Goal: Task Accomplishment & Management: Use online tool/utility

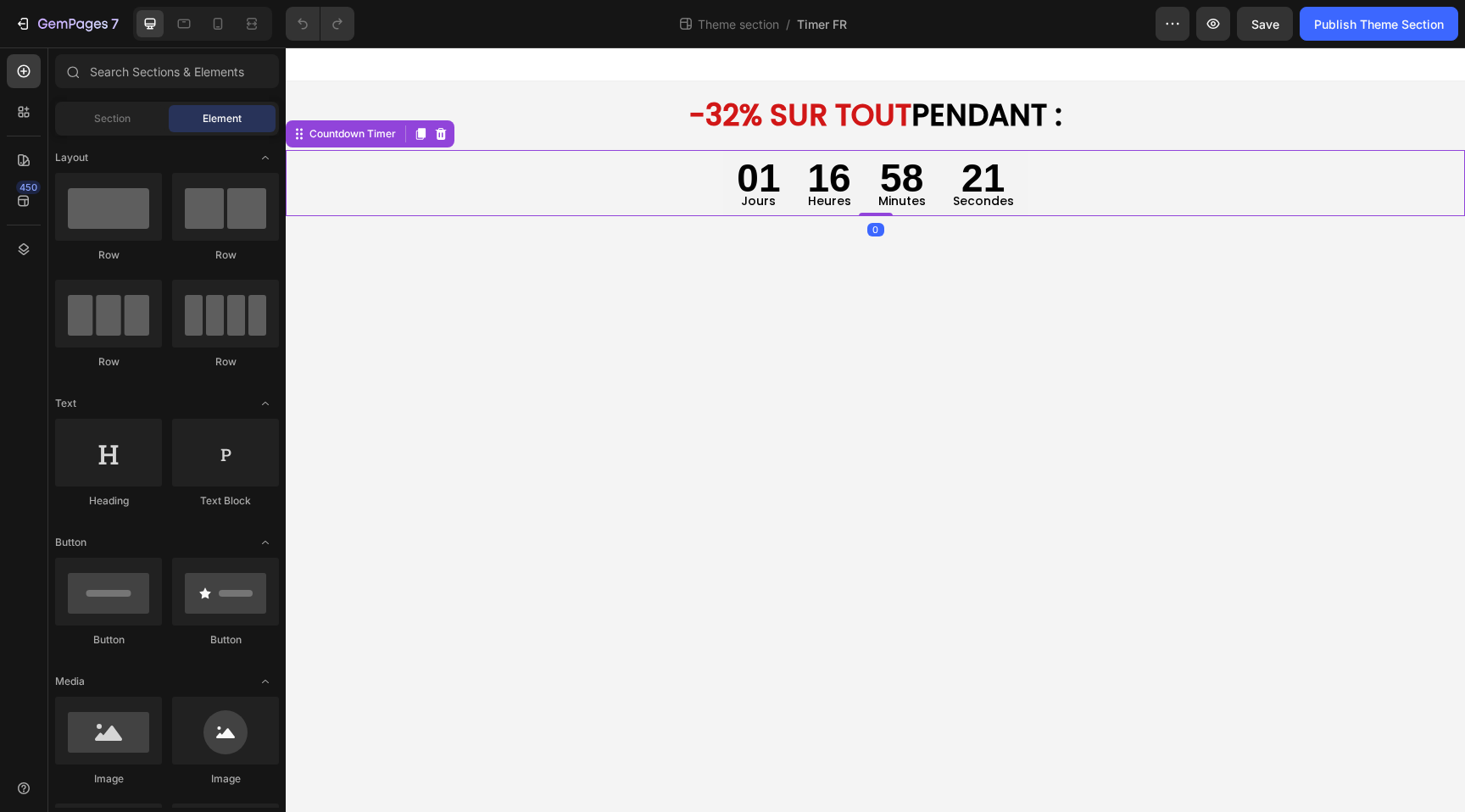
click at [683, 157] on div "01 Jours 16 Heures 58 Minutes 21 Secondes" at bounding box center [875, 182] width 1179 height 66
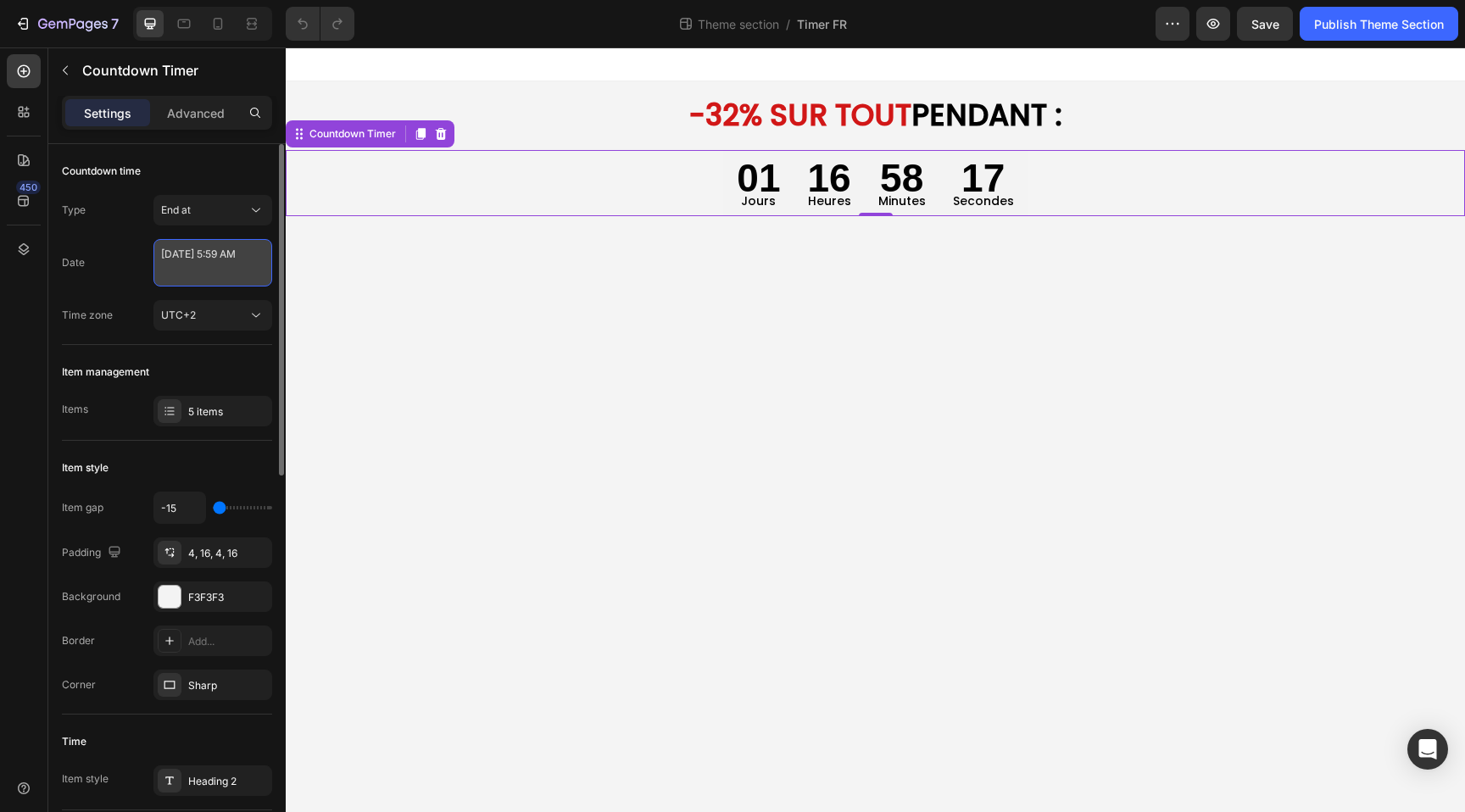
click at [183, 266] on textarea "[DATE] 5:59 AM" at bounding box center [212, 262] width 119 height 47
select select "5"
select select "59"
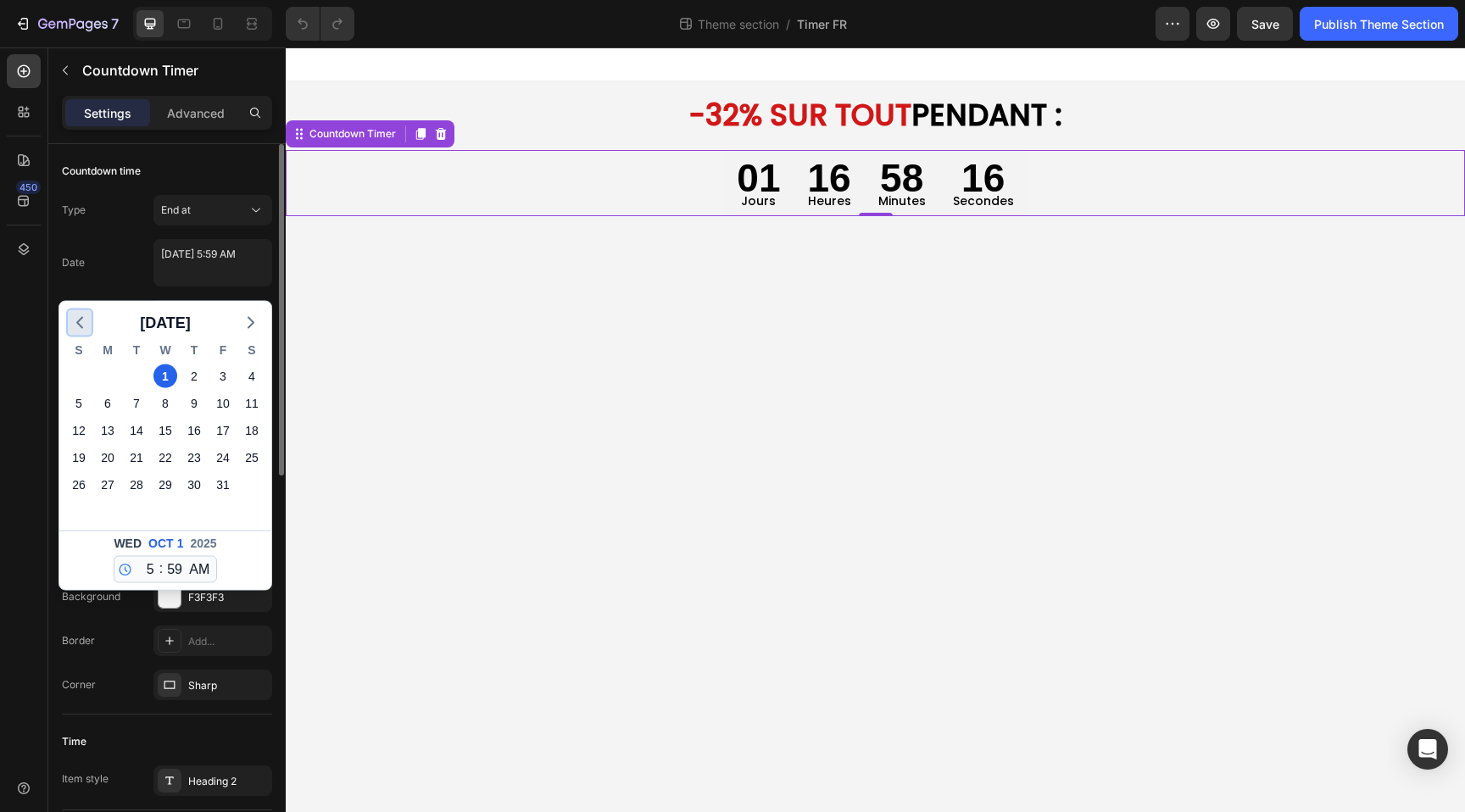
click at [84, 324] on icon "button" at bounding box center [80, 323] width 20 height 20
click at [138, 486] on div "30" at bounding box center [136, 484] width 24 height 24
type textarea "[DATE] 5:59 AM"
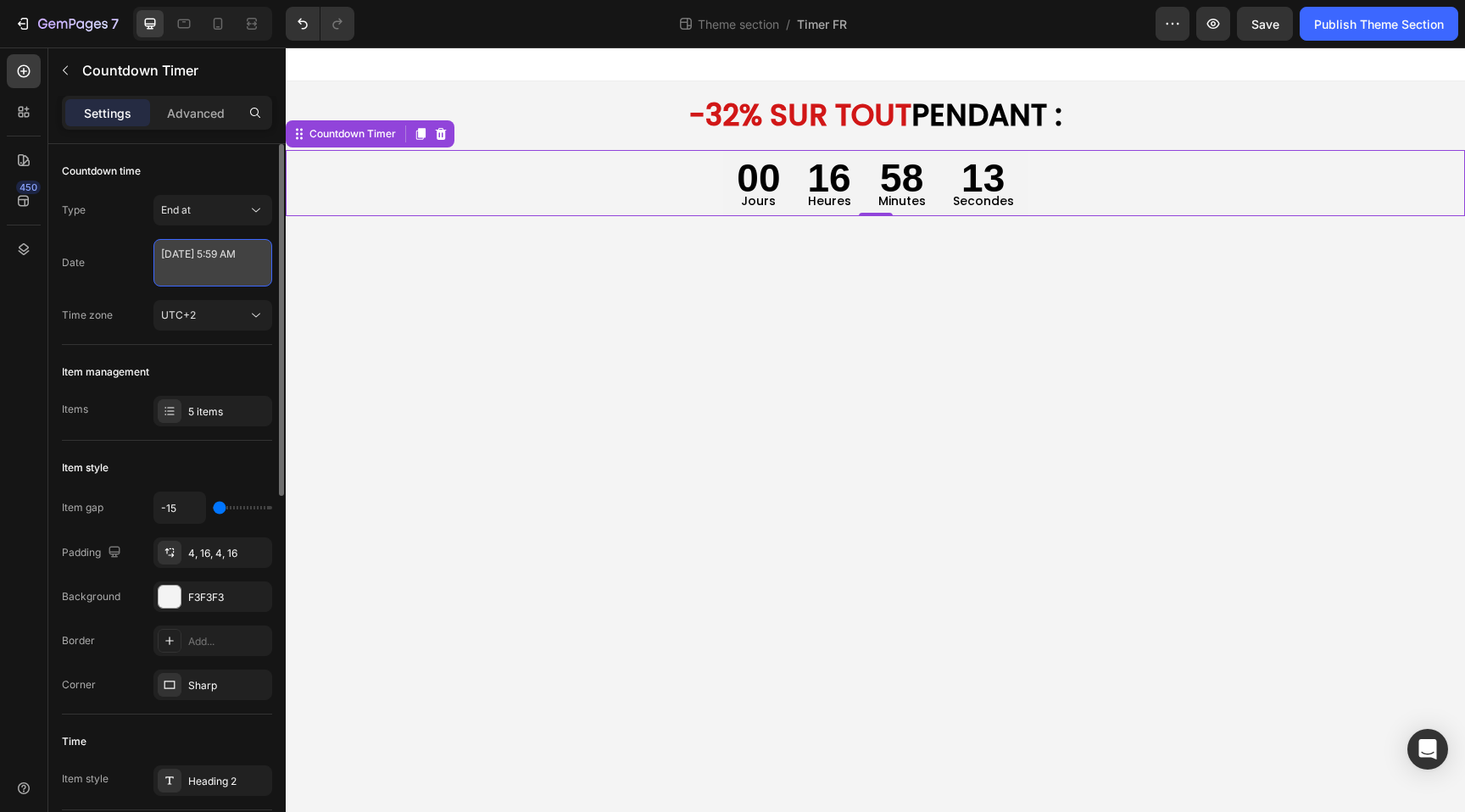
click at [207, 281] on textarea "[DATE] 5:59 AM" at bounding box center [212, 262] width 119 height 47
select select "5"
select select "59"
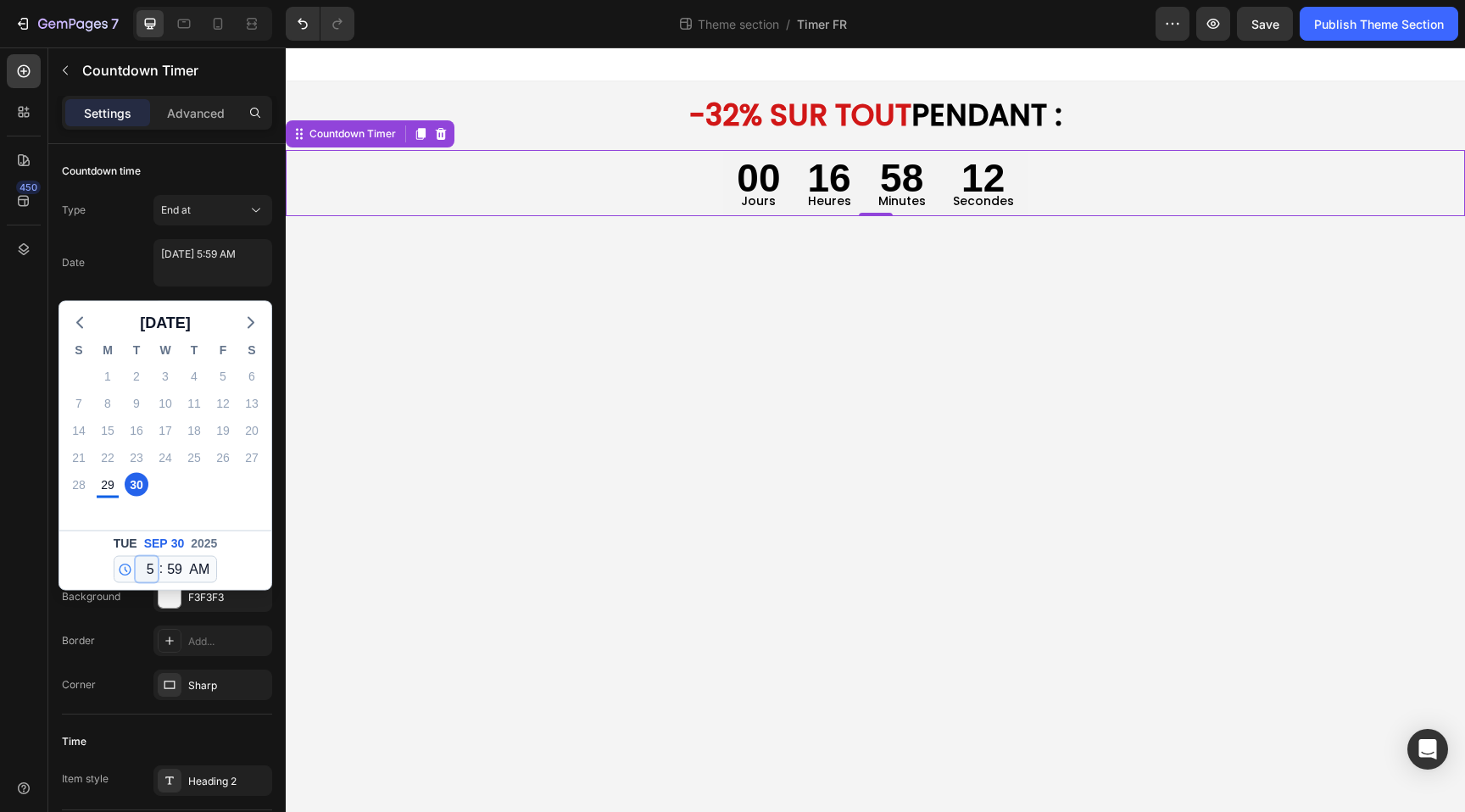
click at [145, 562] on select "12 1 2 3 4 5 6 7 8 9 10 11" at bounding box center [146, 570] width 22 height 25
select select "11"
type textarea "[DATE] 11:59 AM"
click at [198, 560] on select "AM PM" at bounding box center [200, 570] width 27 height 25
select select "false"
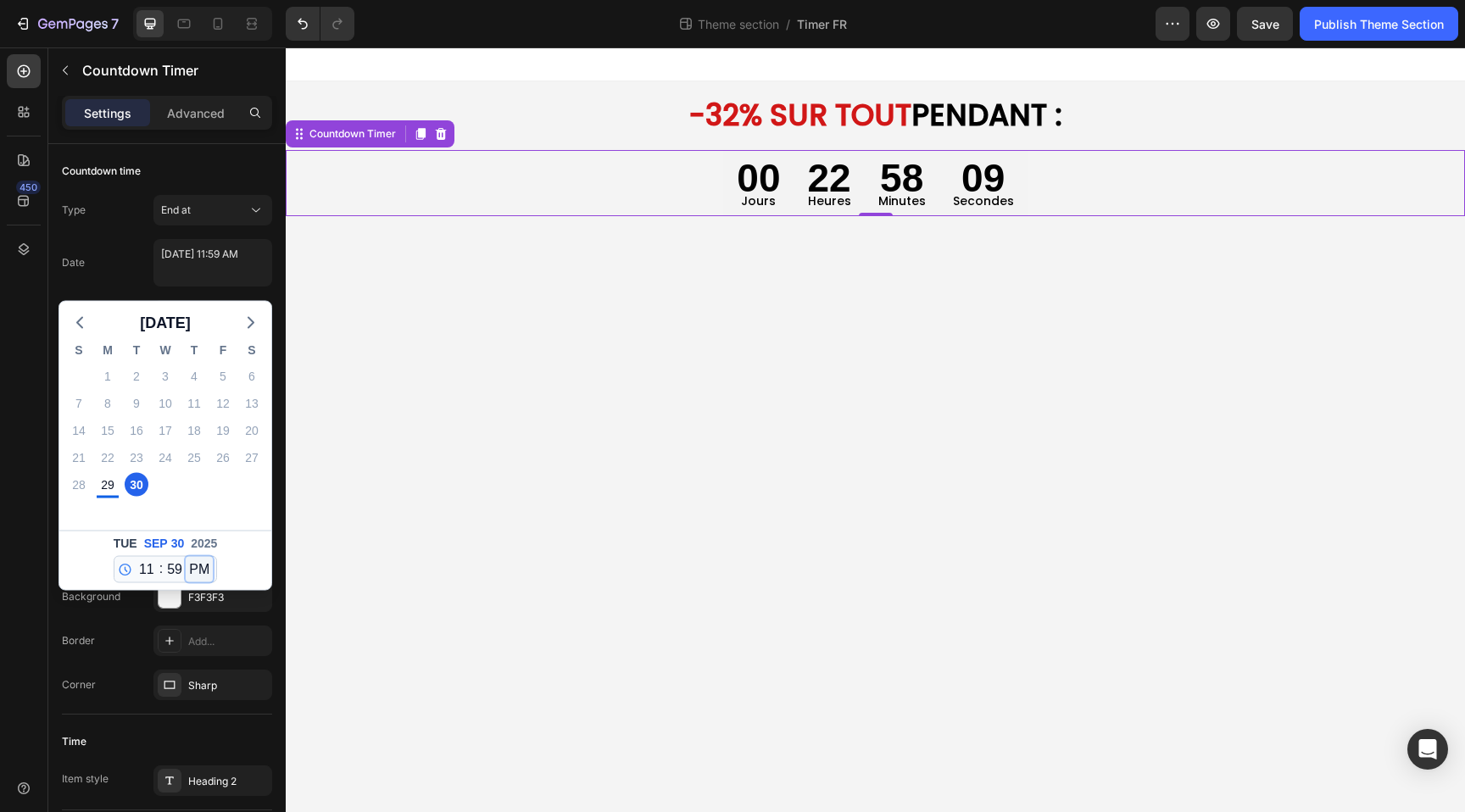
type textarea "[DATE] 11:59 PM"
click at [175, 570] on select "00 01 02 03 04 05 06 07 08 09 10 11 12 13 14 15 16 17 18 19 20 21 22 23 24 25 2…" at bounding box center [174, 570] width 22 height 25
select select "23"
click at [1367, 26] on div "Publish Theme Section" at bounding box center [1379, 24] width 130 height 18
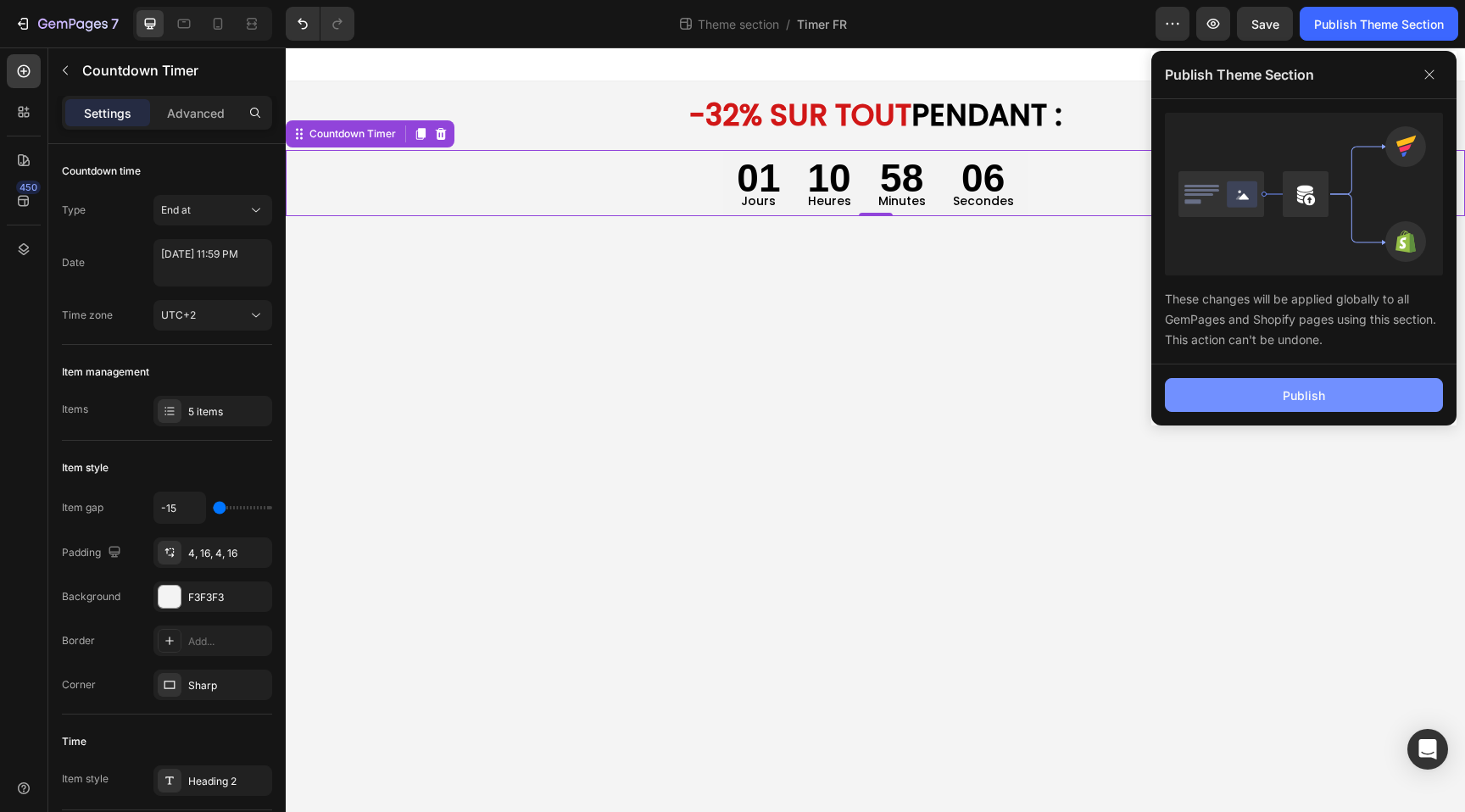
click at [1278, 393] on button "Publish" at bounding box center [1304, 395] width 278 height 34
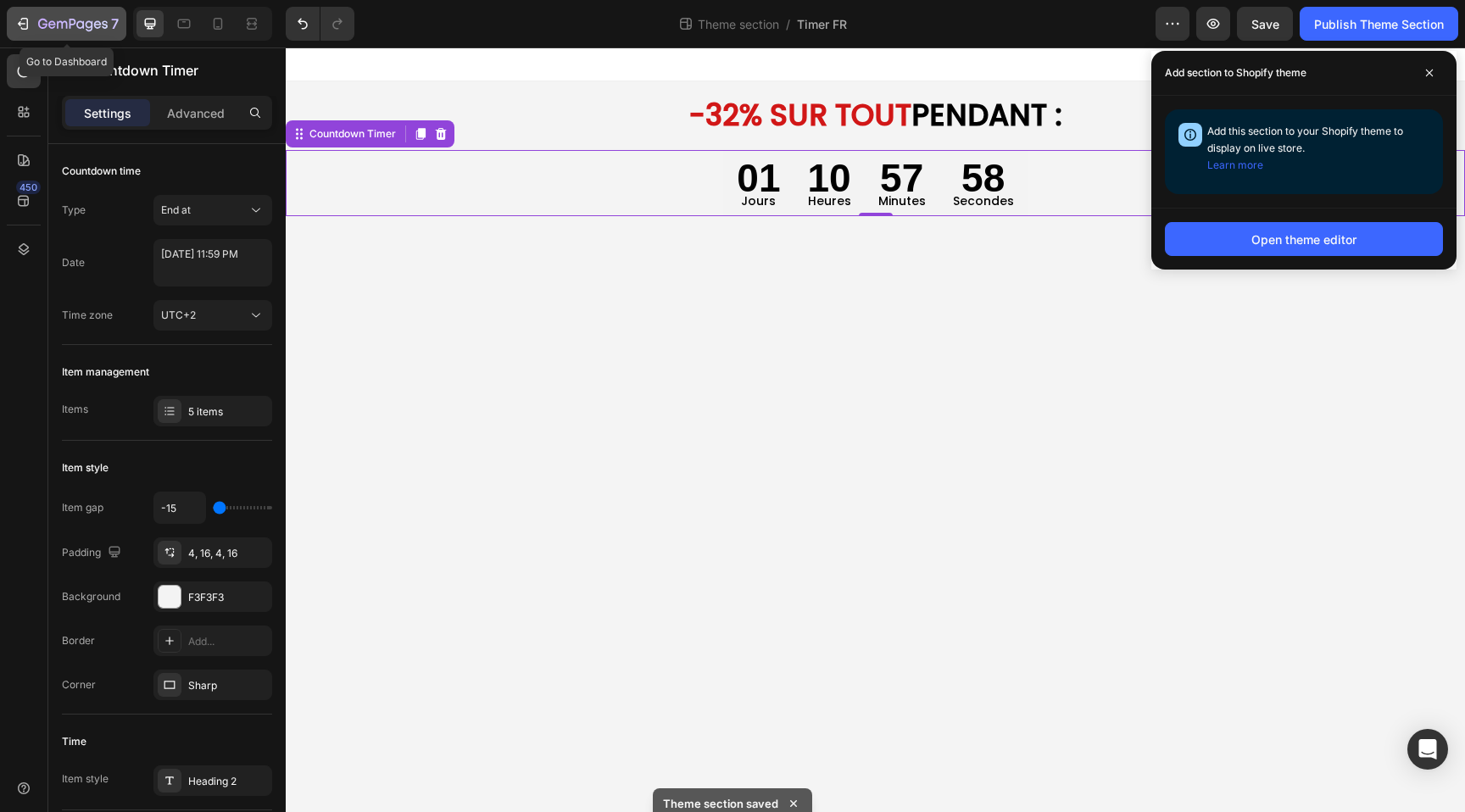
click at [27, 22] on icon "button" at bounding box center [25, 24] width 7 height 12
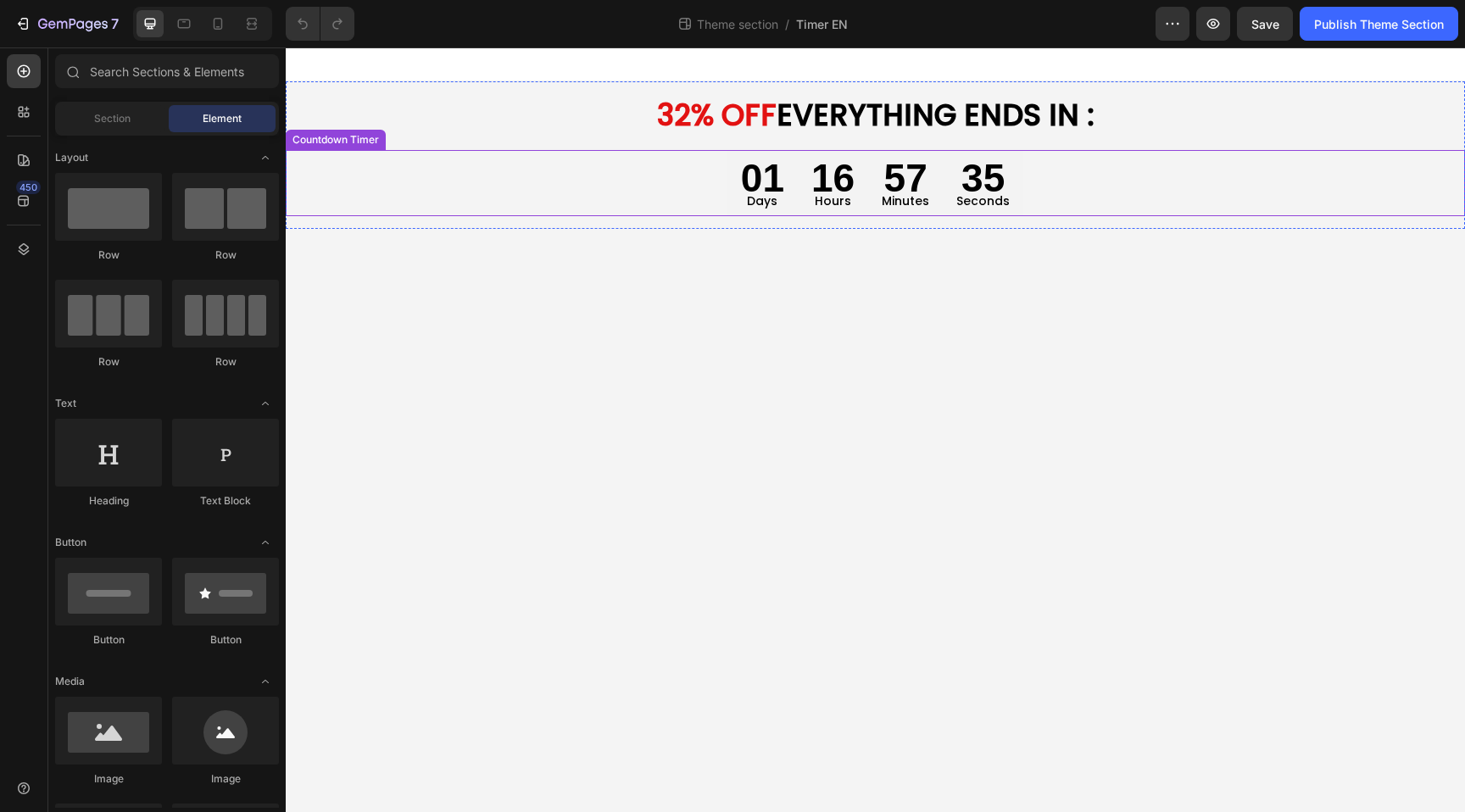
click at [786, 182] on div "01 Days" at bounding box center [763, 182] width 71 height 66
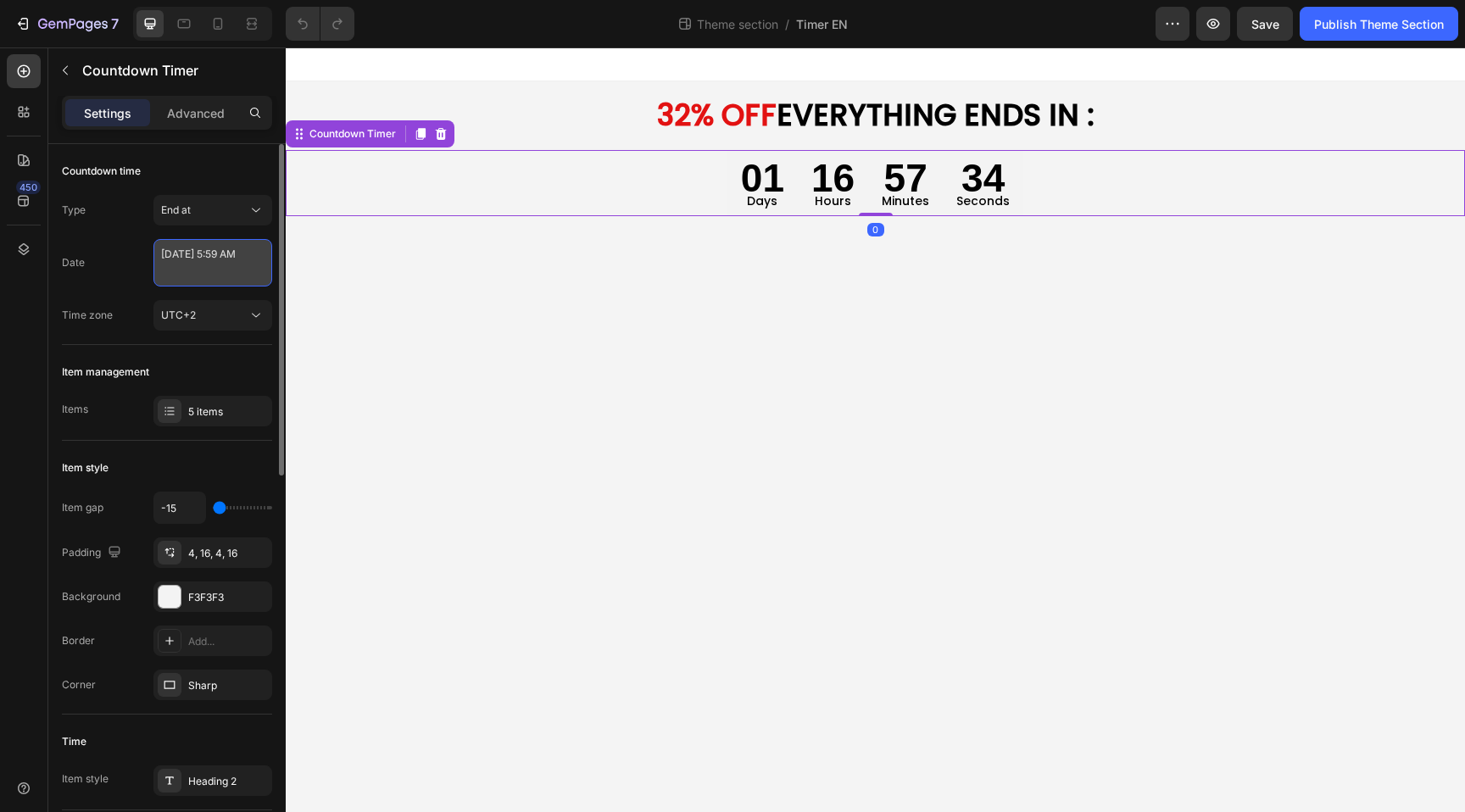
click at [198, 282] on textarea "[DATE] 5:59 AM" at bounding box center [212, 262] width 119 height 47
select select "5"
select select "59"
